Goal: Task Accomplishment & Management: Use online tool/utility

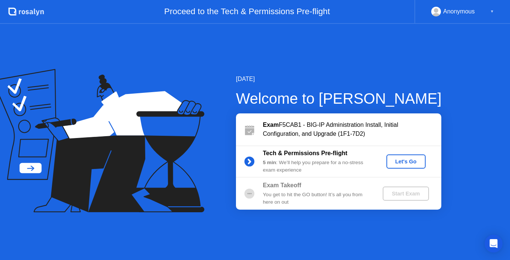
click at [403, 163] on div "Let's Go" at bounding box center [406, 162] width 33 height 6
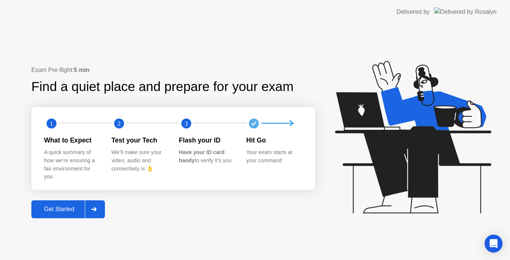
click at [71, 211] on div "Get Started" at bounding box center [59, 209] width 51 height 7
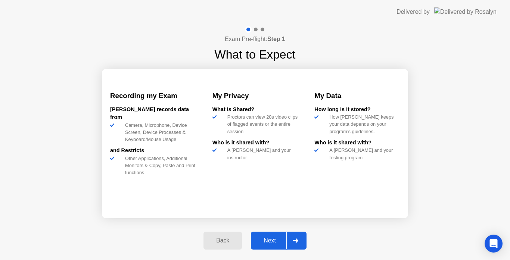
click at [281, 240] on div "Next" at bounding box center [269, 241] width 33 height 7
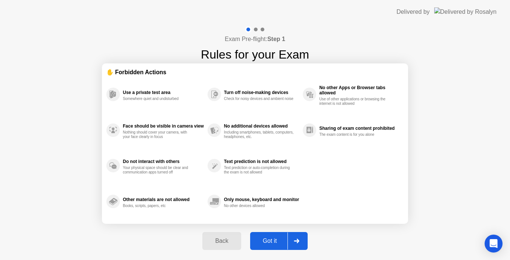
click at [275, 241] on div "Got it" at bounding box center [270, 241] width 35 height 7
select select "Available cameras"
select select "Available speakers"
select select "Available microphones"
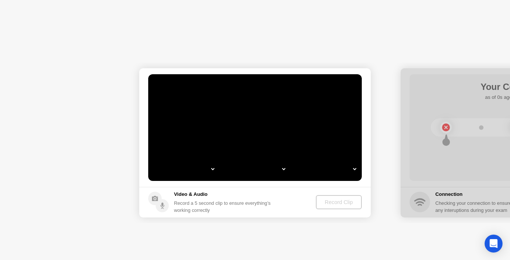
select select "**********"
select select "*******"
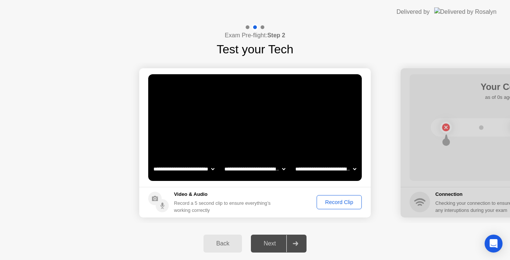
click at [337, 202] on div "Record Clip" at bounding box center [340, 203] width 40 height 6
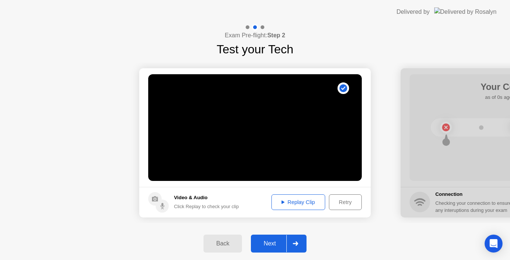
click at [271, 241] on div "Next" at bounding box center [269, 244] width 33 height 7
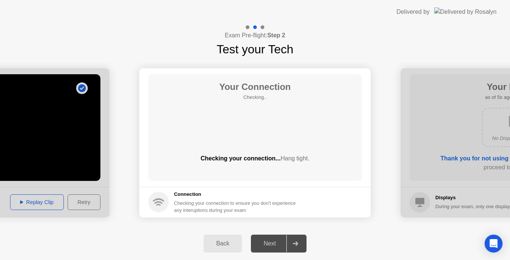
click at [233, 165] on div "Checking your connection... Hang tight." at bounding box center [255, 164] width 214 height 21
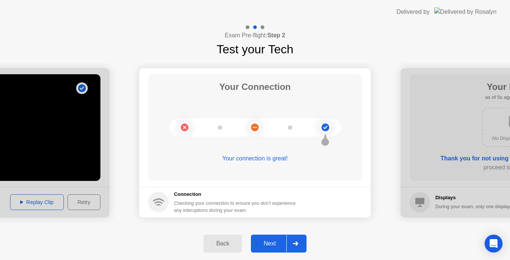
click at [269, 243] on div "Next" at bounding box center [269, 244] width 33 height 7
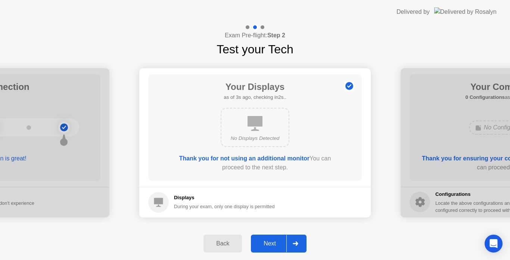
click at [264, 244] on div "Next" at bounding box center [269, 244] width 33 height 7
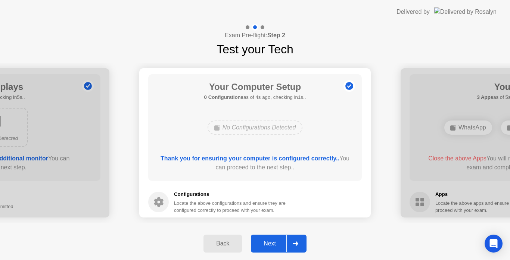
click at [264, 244] on div "Next" at bounding box center [269, 244] width 33 height 7
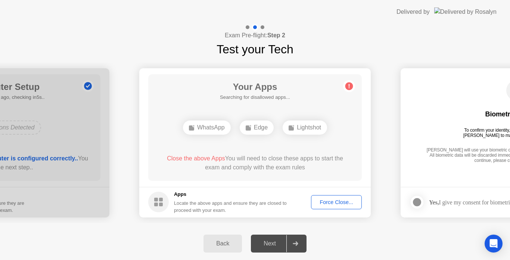
click at [264, 244] on div "Next" at bounding box center [269, 244] width 33 height 7
click at [331, 203] on div "Force Close..." at bounding box center [337, 203] width 46 height 6
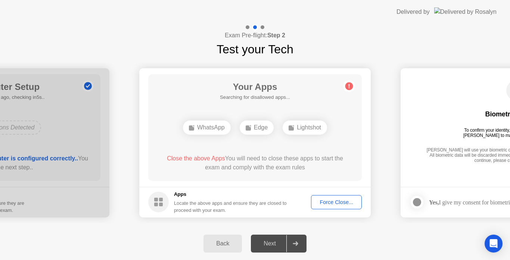
click at [325, 204] on div "Force Close..." at bounding box center [337, 203] width 46 height 6
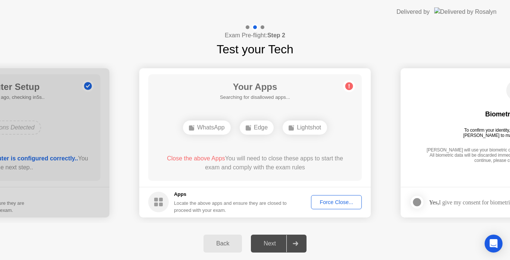
click at [345, 201] on div "Force Close..." at bounding box center [337, 203] width 46 height 6
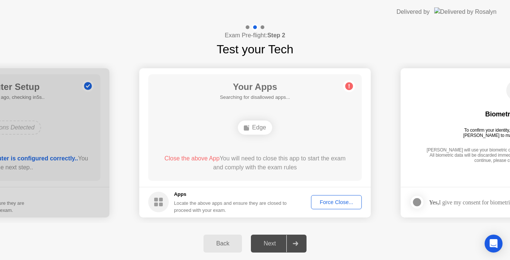
click at [328, 203] on div "Force Close..." at bounding box center [337, 203] width 46 height 6
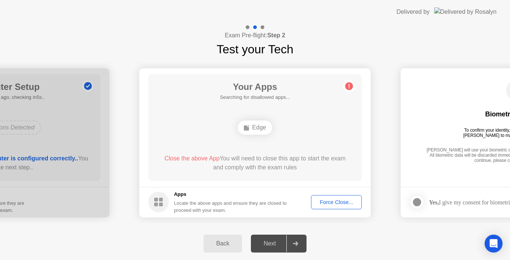
click at [338, 207] on button "Force Close..." at bounding box center [336, 202] width 51 height 14
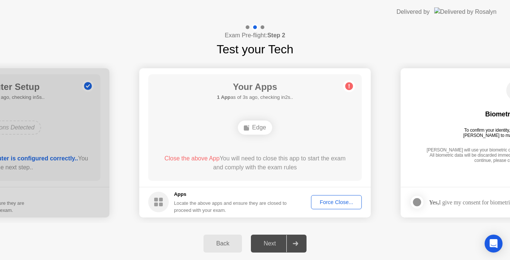
click at [260, 128] on div "Edge" at bounding box center [255, 128] width 34 height 14
click at [321, 203] on div "Force Close..." at bounding box center [337, 203] width 46 height 6
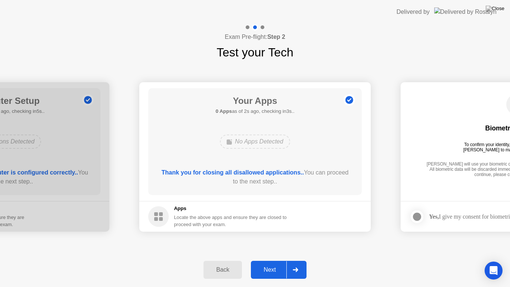
click at [277, 260] on div "Next" at bounding box center [269, 269] width 33 height 7
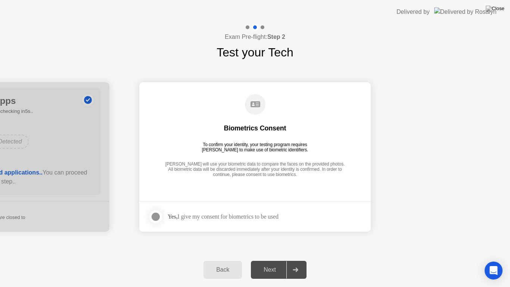
click at [155, 219] on div at bounding box center [155, 216] width 9 height 9
click at [274, 260] on div "Next" at bounding box center [269, 269] width 33 height 7
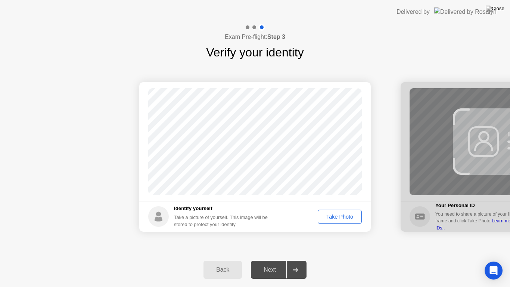
click at [338, 221] on button "Take Photo" at bounding box center [340, 217] width 44 height 14
click at [275, 260] on div "Next" at bounding box center [269, 269] width 33 height 7
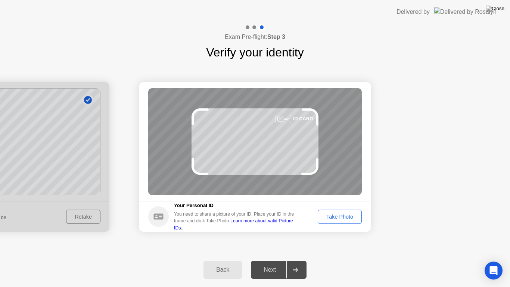
click at [345, 219] on div "Take Photo" at bounding box center [340, 217] width 39 height 6
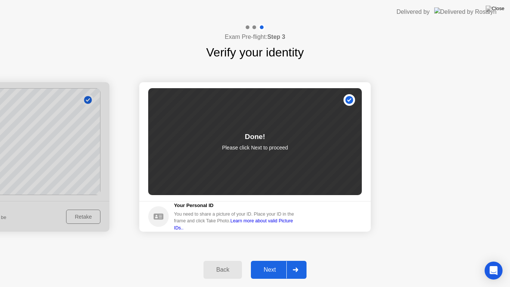
click at [265, 260] on button "Next" at bounding box center [279, 270] width 56 height 18
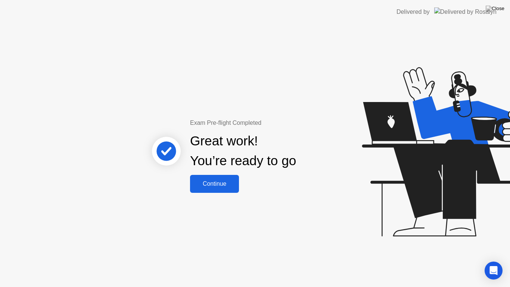
click at [222, 185] on div "Continue" at bounding box center [214, 183] width 44 height 7
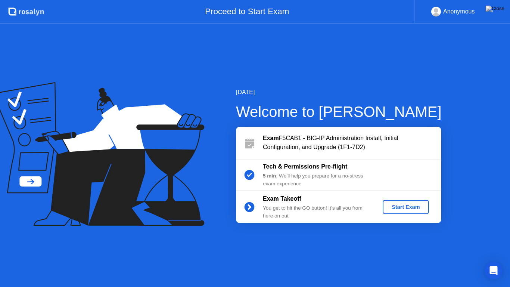
click at [421, 209] on div "Start Exam" at bounding box center [406, 207] width 40 height 6
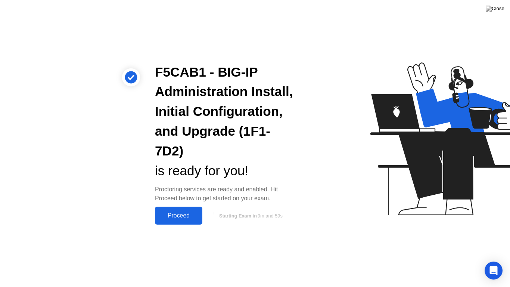
click at [185, 217] on div "Proceed" at bounding box center [178, 215] width 43 height 7
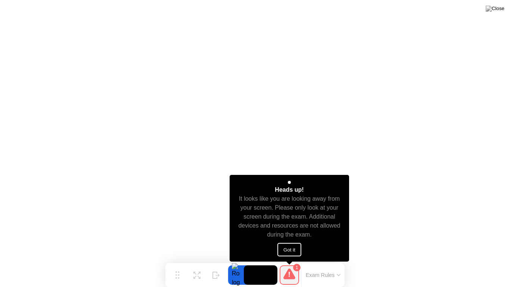
click at [286, 249] on button "Got it" at bounding box center [290, 249] width 24 height 13
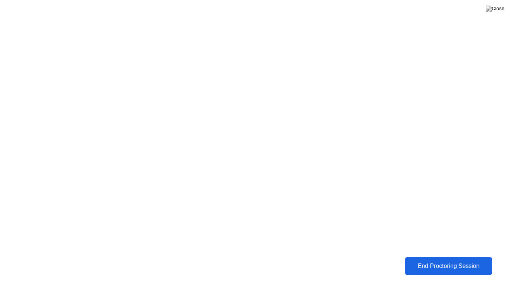
click at [471, 260] on div "End Proctoring Session" at bounding box center [448, 265] width 89 height 7
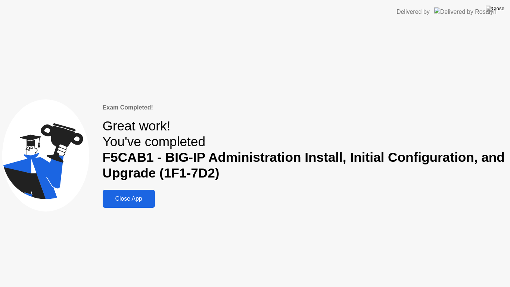
click at [146, 199] on div "Close App" at bounding box center [129, 198] width 48 height 7
